Goal: Task Accomplishment & Management: Manage account settings

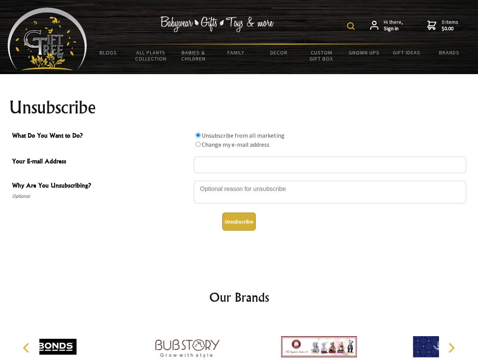
click at [352, 26] on img at bounding box center [351, 26] width 8 height 8
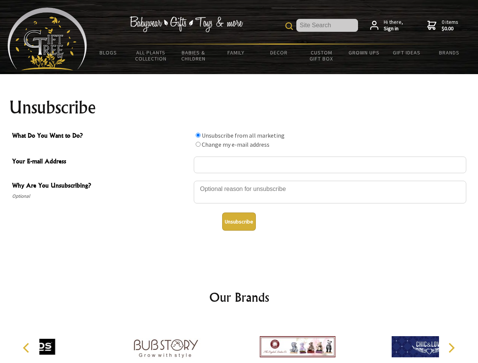
click at [239, 181] on div at bounding box center [330, 193] width 273 height 26
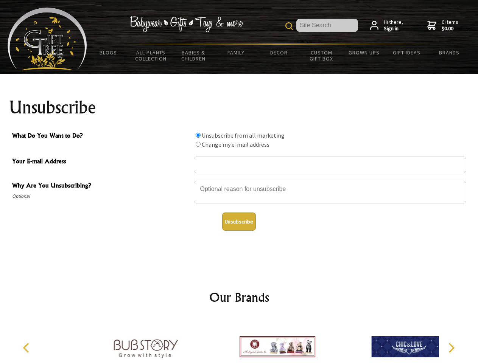
click at [198, 135] on input "What Do You Want to Do?" at bounding box center [198, 135] width 5 height 5
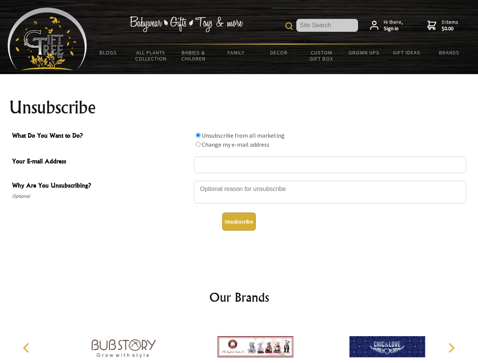
click at [198, 144] on input "What Do You Want to Do?" at bounding box center [198, 144] width 5 height 5
radio input "true"
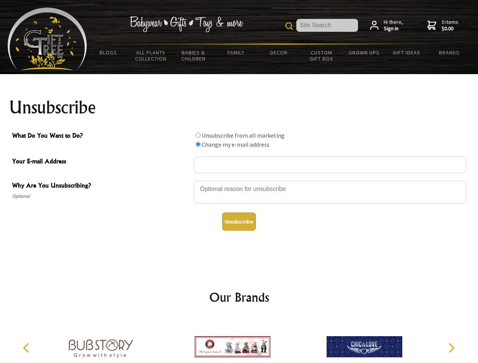
click at [239, 222] on button "Unsubscribe" at bounding box center [239, 222] width 34 height 18
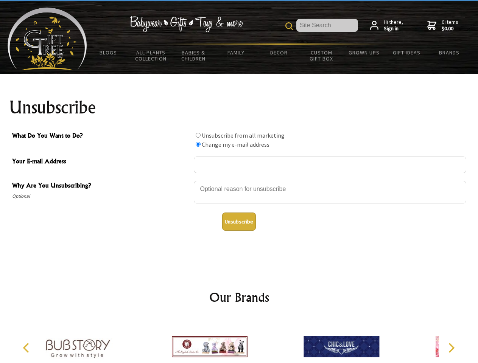
click at [239, 341] on img at bounding box center [210, 347] width 76 height 57
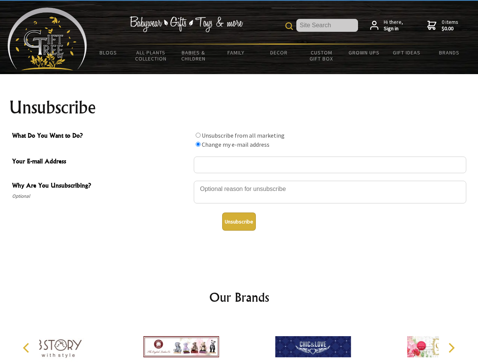
click at [27, 348] on icon "Previous" at bounding box center [27, 348] width 10 height 10
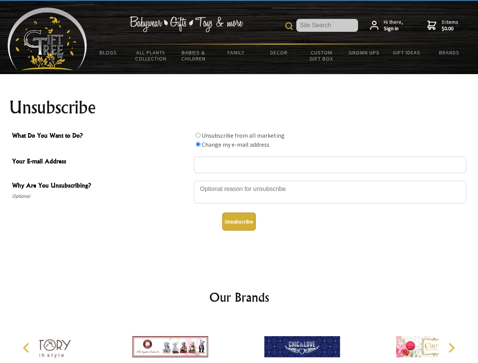
click at [451, 348] on icon "Next" at bounding box center [451, 348] width 10 height 10
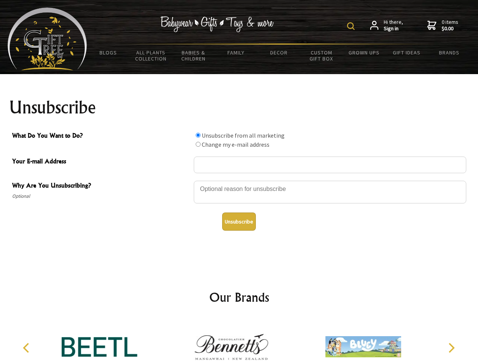
click at [352, 26] on img at bounding box center [351, 26] width 8 height 8
click at [239, 181] on div at bounding box center [330, 193] width 273 height 26
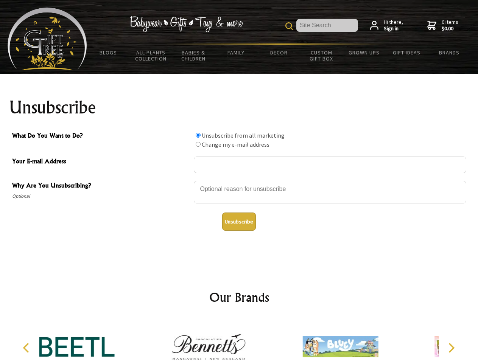
click at [198, 135] on input "What Do You Want to Do?" at bounding box center [198, 135] width 5 height 5
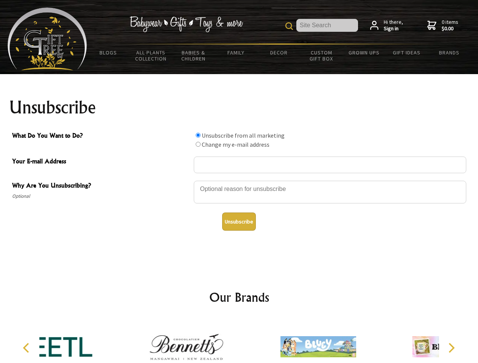
click at [198, 144] on input "What Do You Want to Do?" at bounding box center [198, 144] width 5 height 5
radio input "true"
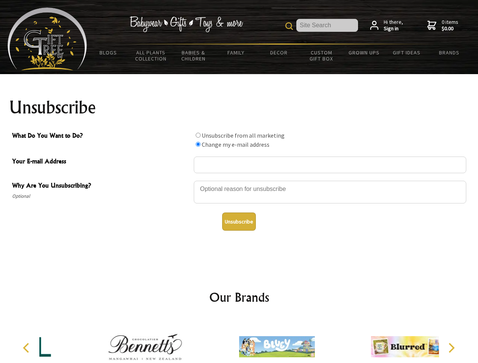
click at [239, 222] on button "Unsubscribe" at bounding box center [239, 222] width 34 height 18
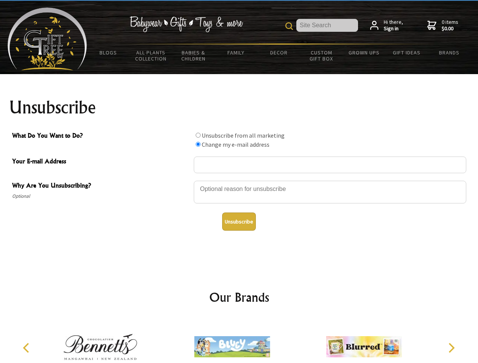
click at [27, 348] on icon "Previous" at bounding box center [27, 348] width 10 height 10
click at [451, 348] on icon "Next" at bounding box center [451, 348] width 10 height 10
